Goal: Use online tool/utility: Utilize a website feature to perform a specific function

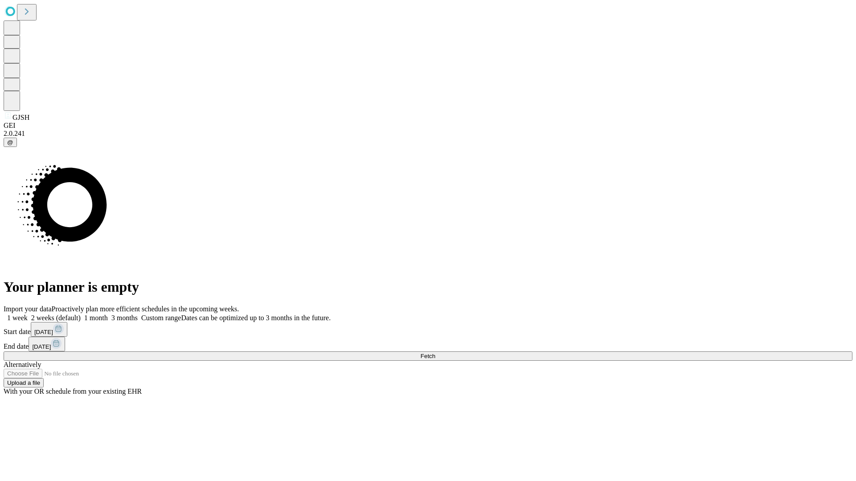
click at [435, 353] on span "Fetch" at bounding box center [427, 356] width 15 height 7
